Goal: Task Accomplishment & Management: Manage account settings

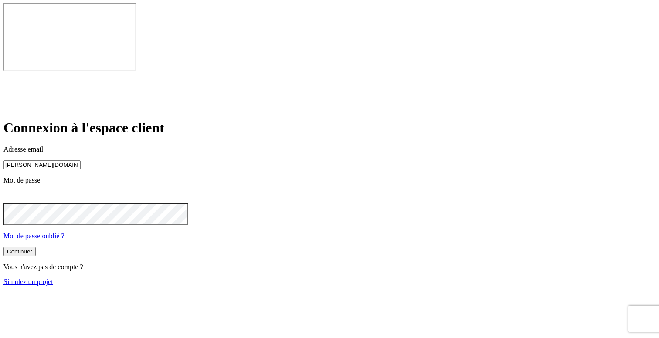
click at [81, 160] on input "[PERSON_NAME][DOMAIN_NAME][EMAIL_ADDRESS][DOMAIN_NAME]" at bounding box center [41, 164] width 77 height 9
paste input "21576"
type input "[PERSON_NAME][DOMAIN_NAME][EMAIL_ADDRESS][DOMAIN_NAME]"
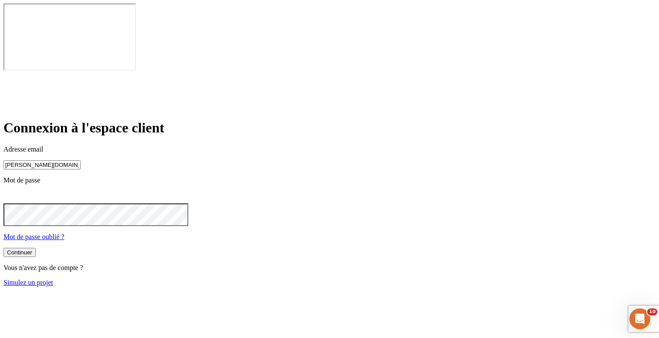
click at [36, 248] on button "Continuer" at bounding box center [19, 252] width 32 height 9
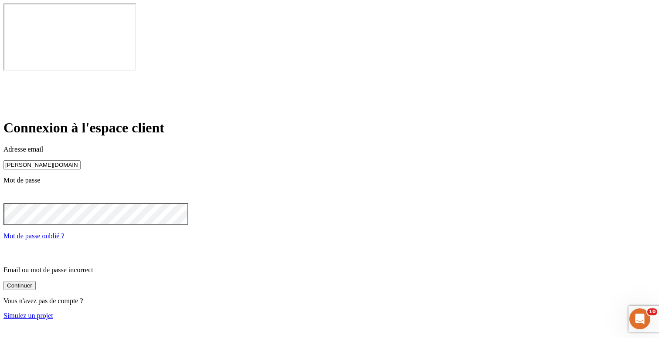
click at [32, 282] on div "Continuer" at bounding box center [19, 285] width 25 height 7
click at [36, 282] on button "Continuer" at bounding box center [19, 286] width 32 height 9
